Goal: Navigation & Orientation: Go to known website

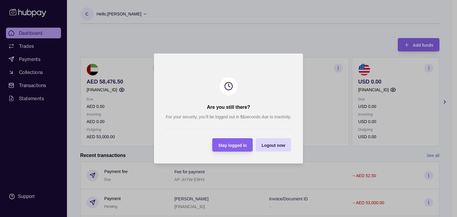
click at [229, 145] on span "Stay logged in" at bounding box center [232, 145] width 29 height 5
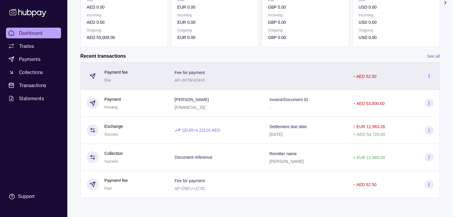
scroll to position [41, 0]
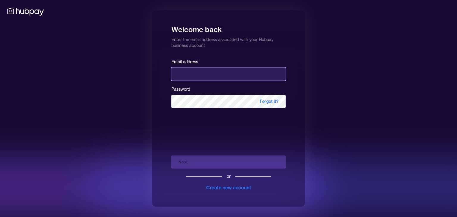
click at [214, 78] on input "email" at bounding box center [228, 74] width 114 height 13
type input "**********"
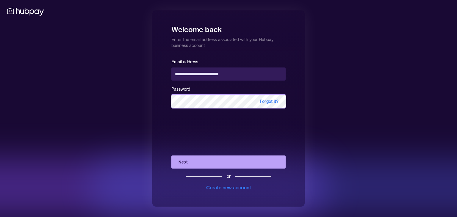
click at [171, 156] on button "Next" at bounding box center [228, 162] width 114 height 13
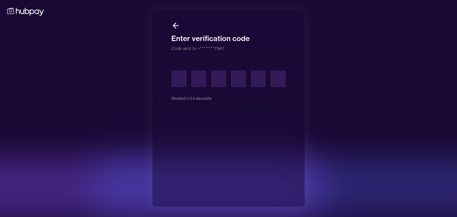
type input "*"
